Goal: Communication & Community: Answer question/provide support

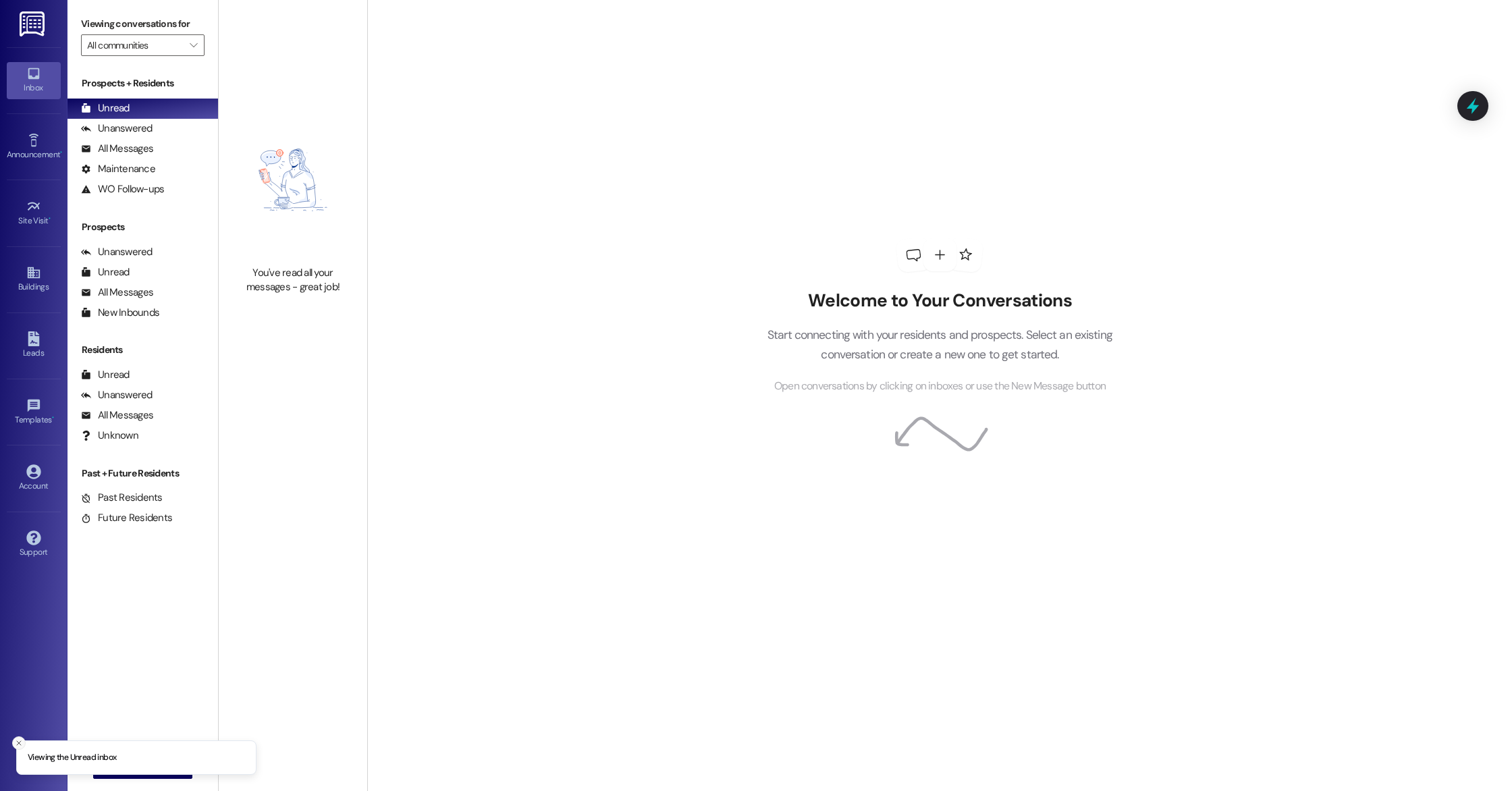
click at [20, 743] on icon "Close toast" at bounding box center [19, 743] width 8 height 8
click at [107, 767] on icon "" at bounding box center [112, 768] width 10 height 11
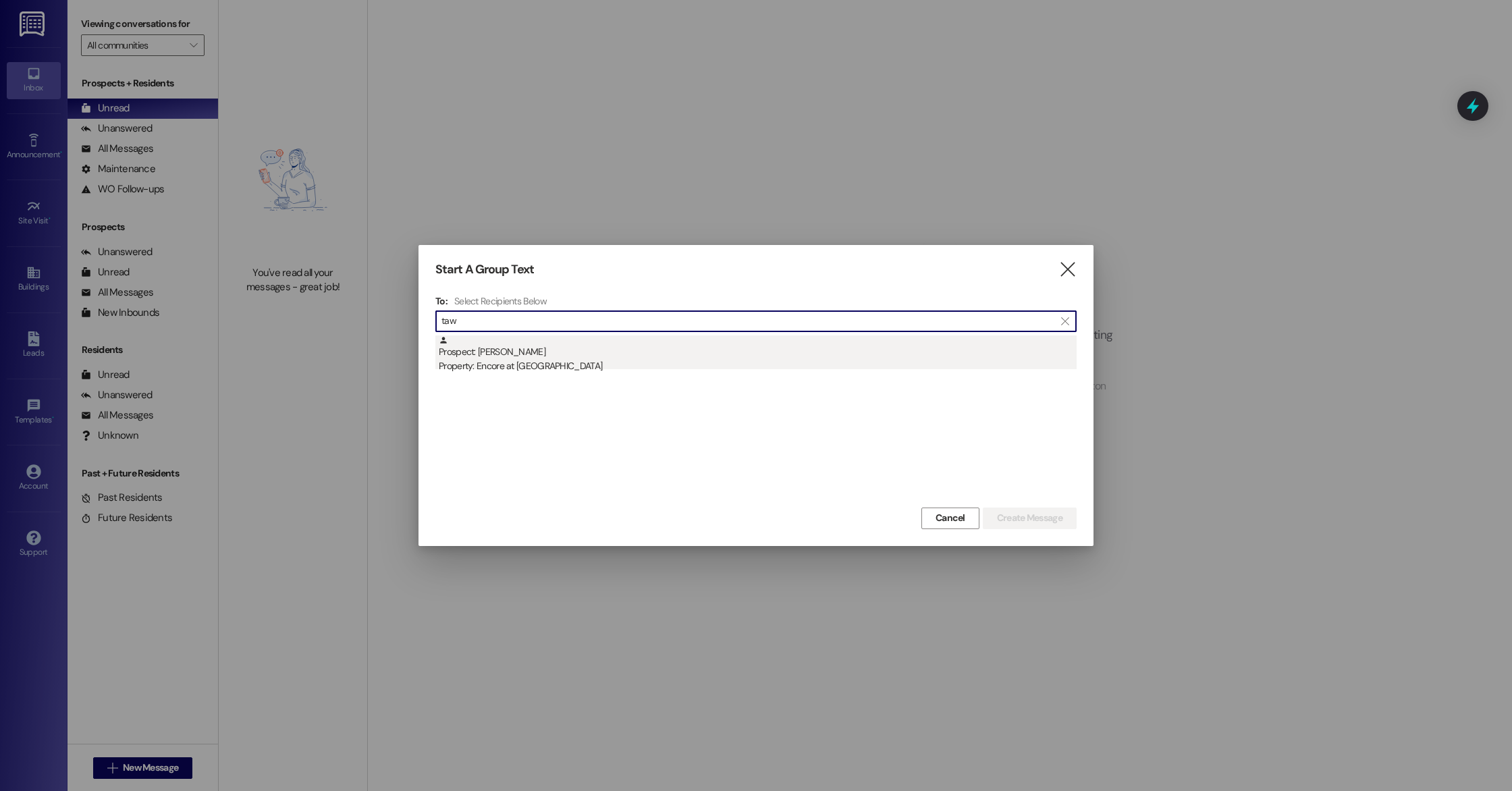
type input "taw"
click at [537, 347] on div "Prospect: [PERSON_NAME] Property: Encore at [GEOGRAPHIC_DATA]" at bounding box center [758, 354] width 638 height 38
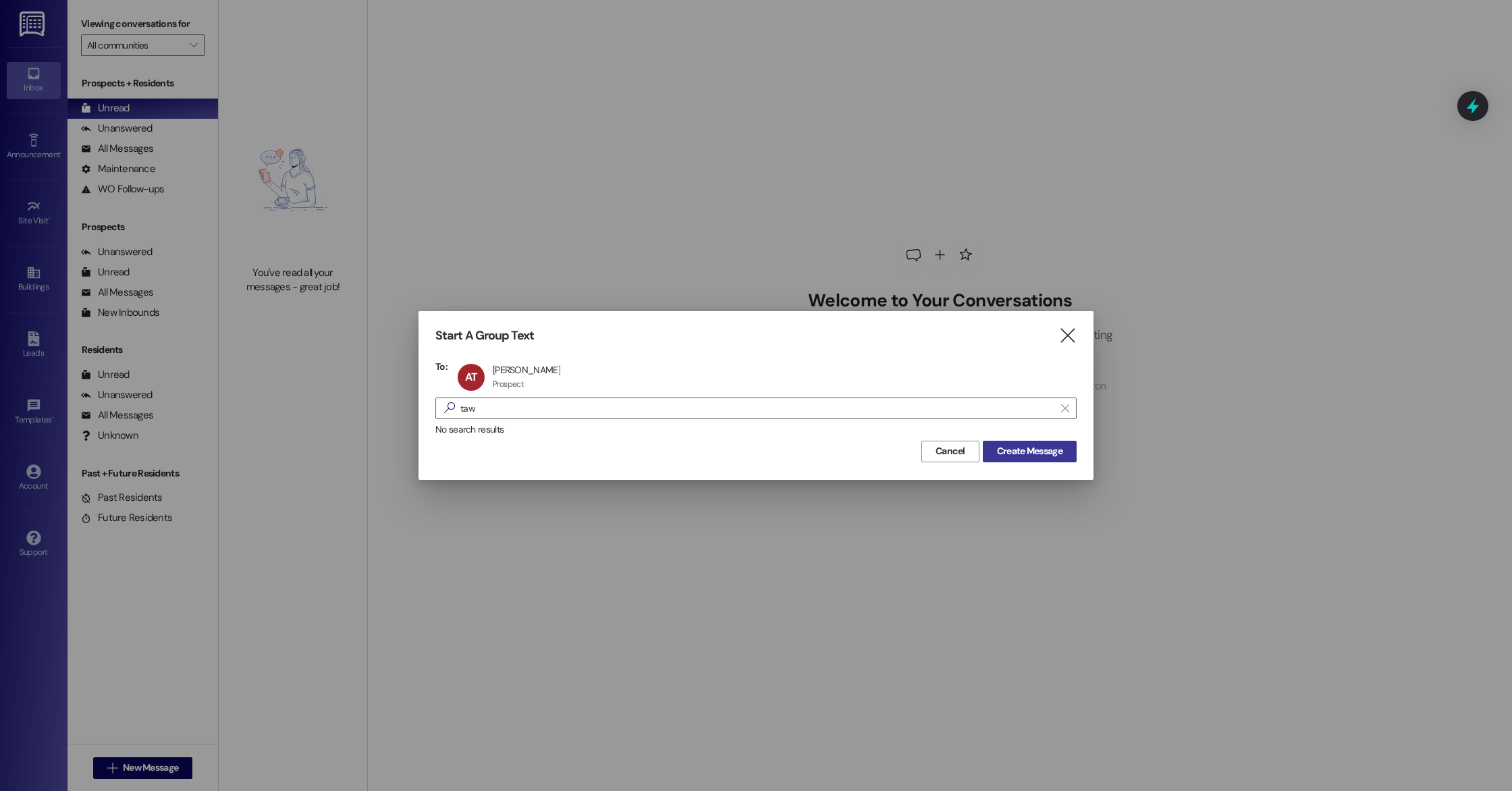
click at [1042, 454] on span "Create Message" at bounding box center [1030, 451] width 65 height 14
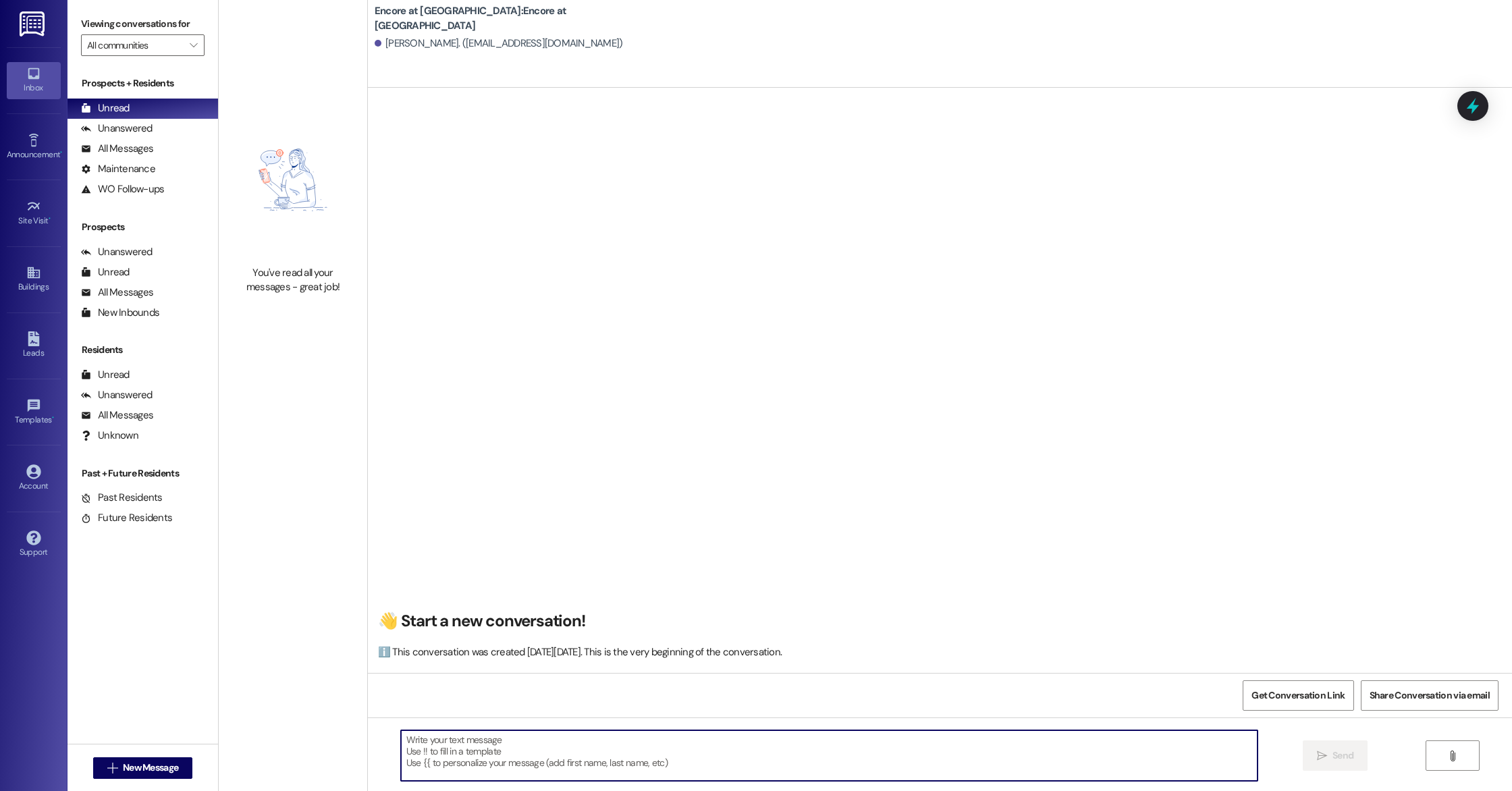
click at [557, 763] on textarea at bounding box center [829, 755] width 857 height 50
click at [750, 741] on textarea "Good afternoon, this is [PERSON_NAME] with Encore! Your updated lease with the …" at bounding box center [829, 755] width 857 height 50
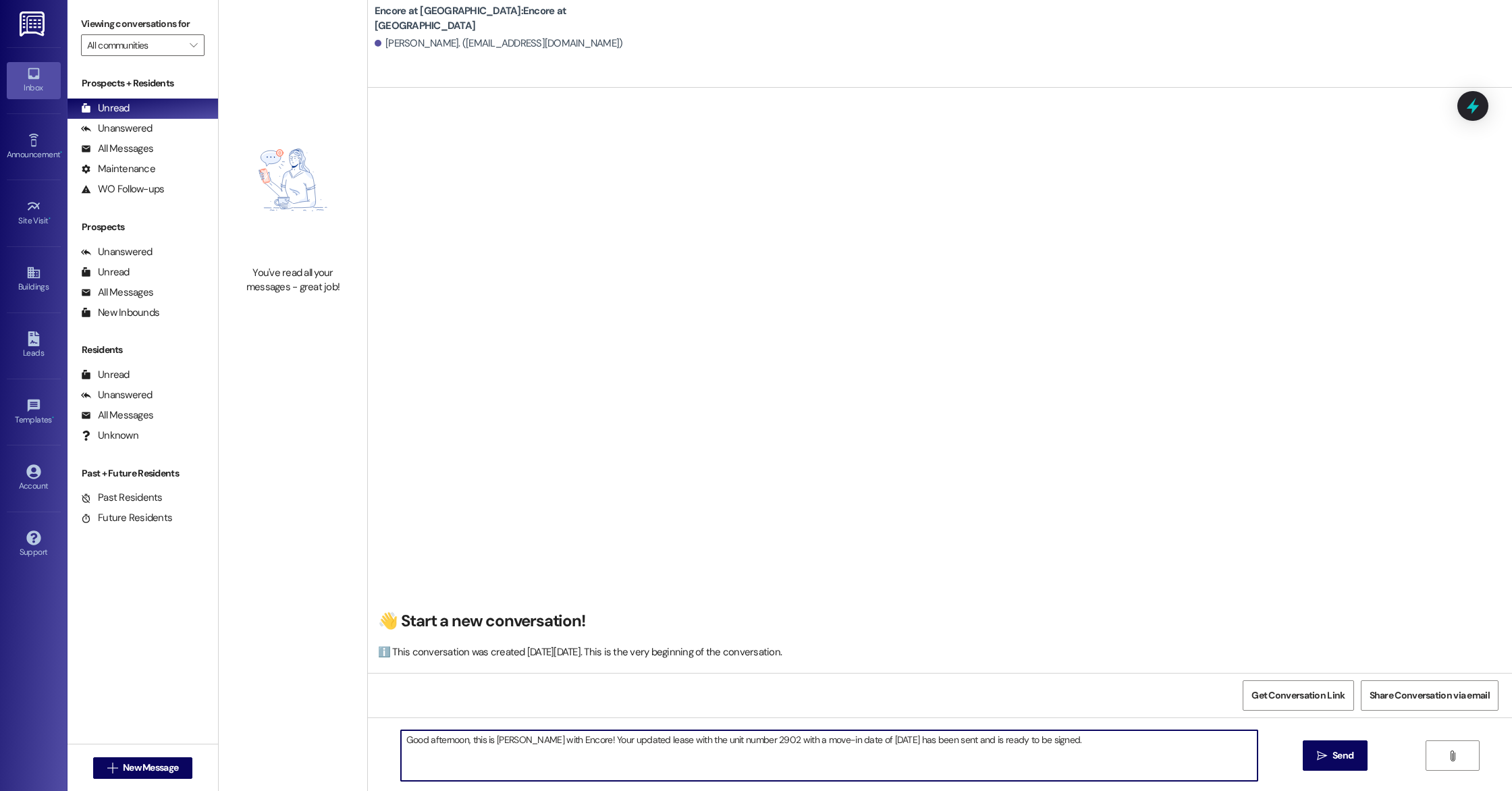
click at [1099, 740] on textarea "Good afternoon, this is [PERSON_NAME] with Encore! Your updated lease with the …" at bounding box center [829, 755] width 857 height 50
click at [577, 753] on textarea "Good afternoon, this is [PERSON_NAME] with Encore! Your updated lease with the …" at bounding box center [829, 755] width 857 height 50
click at [1006, 758] on textarea "Good afternoon, this is [PERSON_NAME] with Encore! Your updated lease with the …" at bounding box center [829, 755] width 857 height 50
drag, startPoint x: 766, startPoint y: 742, endPoint x: 750, endPoint y: 744, distance: 16.1
click at [750, 744] on textarea "Good afternoon, this is [PERSON_NAME] with Encore! Your updated lease with the …" at bounding box center [829, 755] width 857 height 50
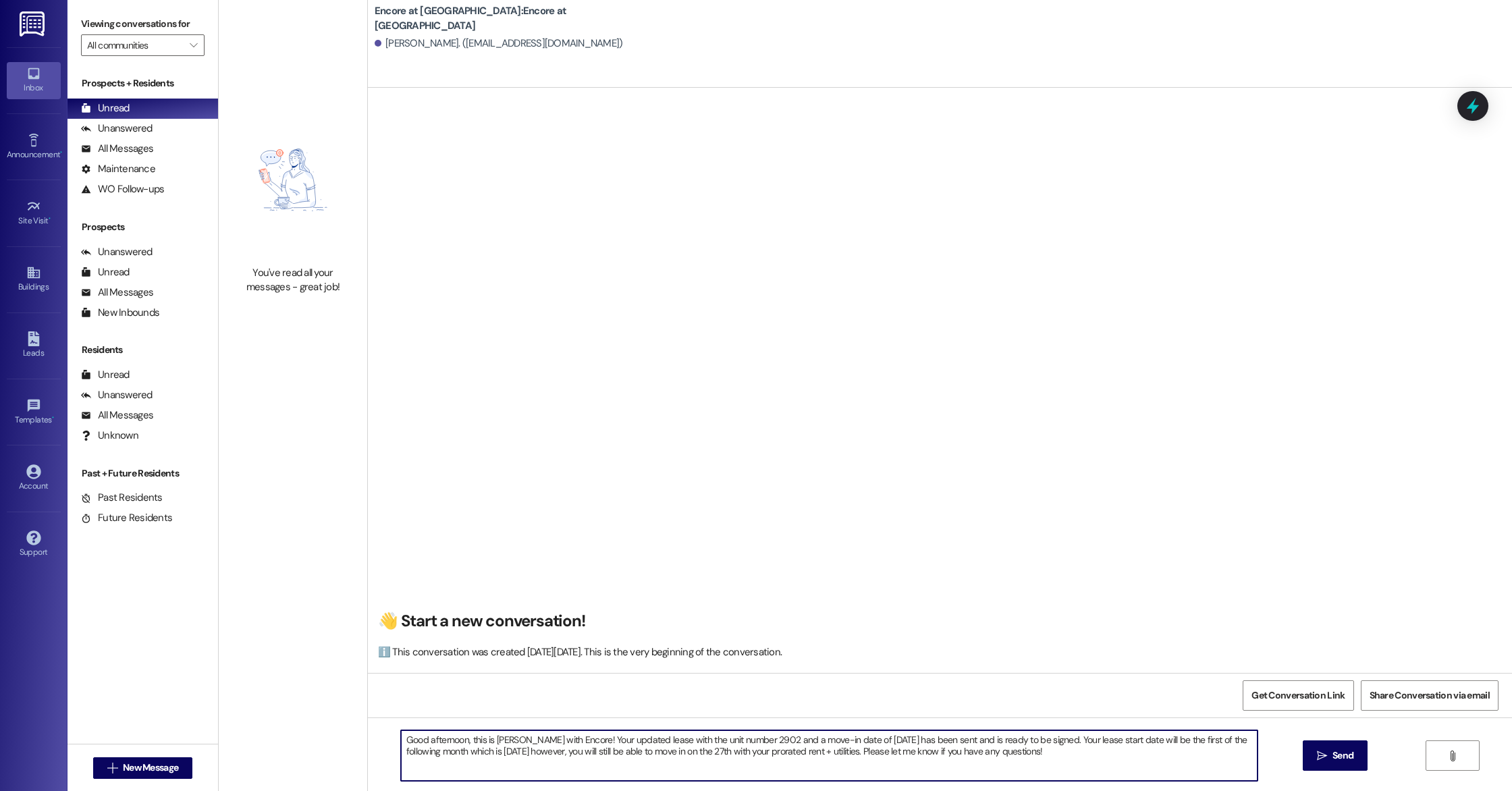
click at [1098, 774] on textarea "Good afternoon, this is [PERSON_NAME] with Encore! Your updated lease with the …" at bounding box center [829, 755] width 857 height 50
type textarea "Good afternoon, this is [PERSON_NAME] with Encore! Your updated lease with the …"
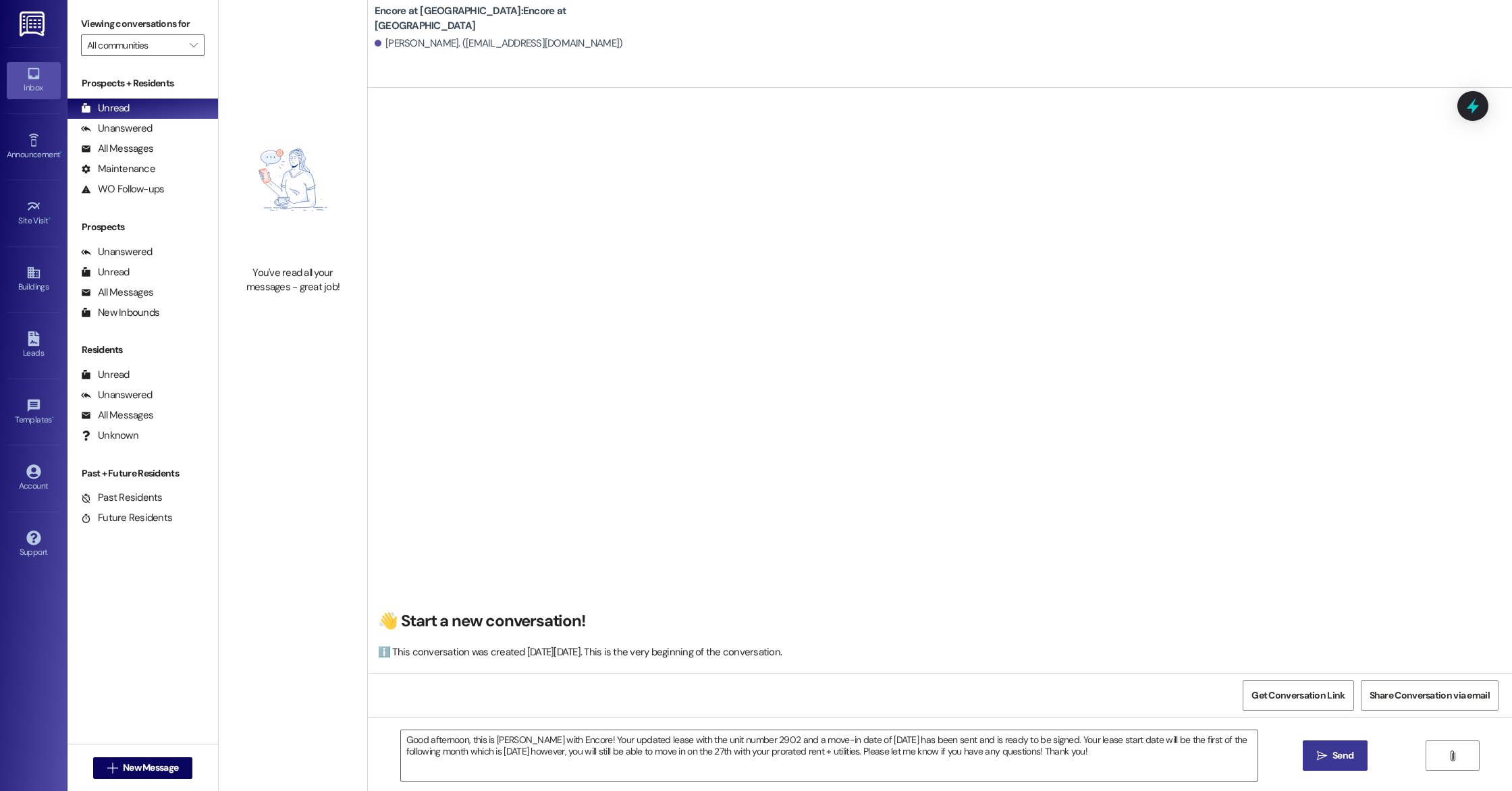
click at [1348, 765] on button " Send" at bounding box center [1335, 756] width 65 height 30
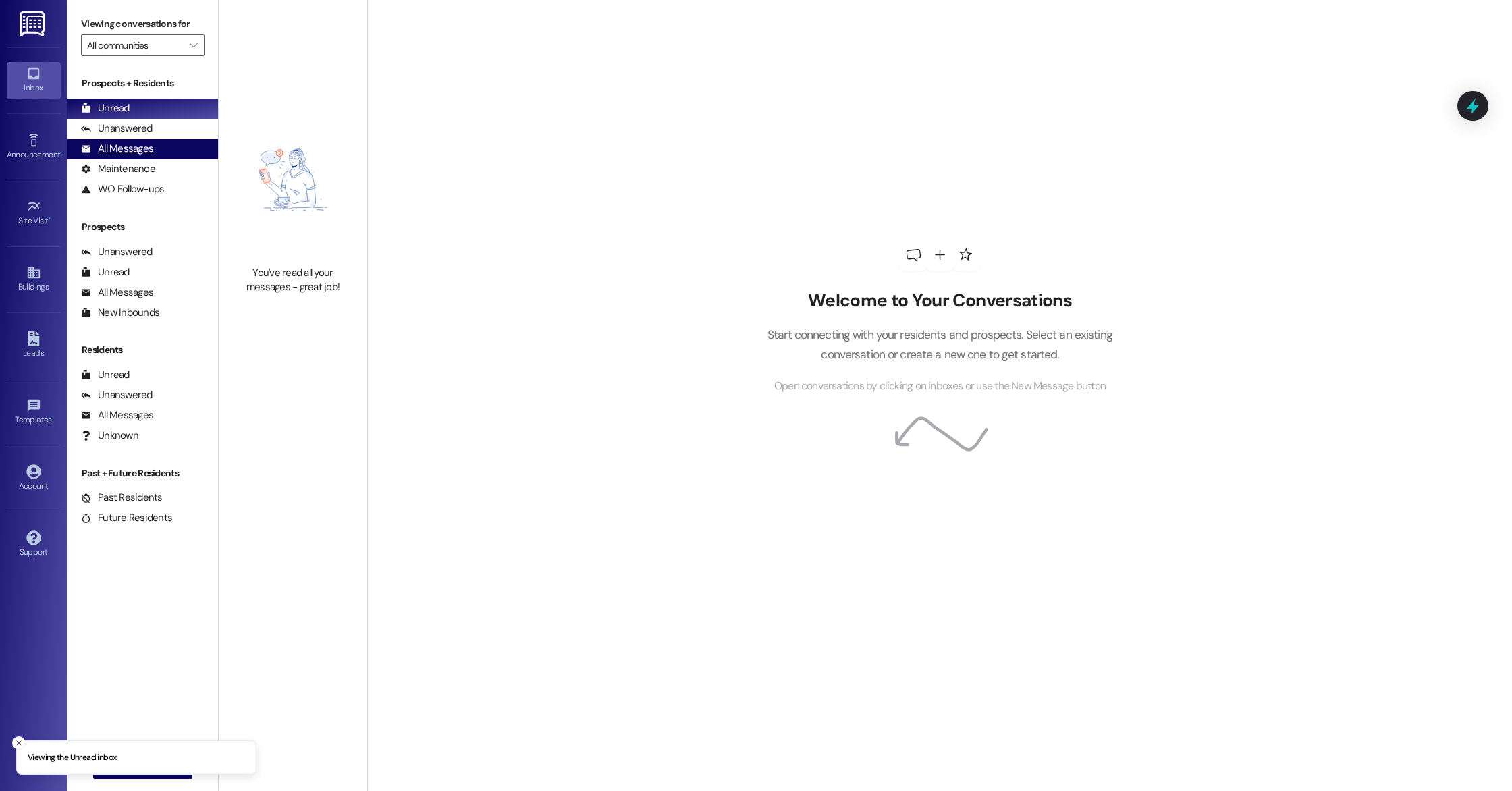
click at [154, 148] on div "All Messages (undefined)" at bounding box center [143, 149] width 151 height 20
